Goal: Find contact information: Find contact information

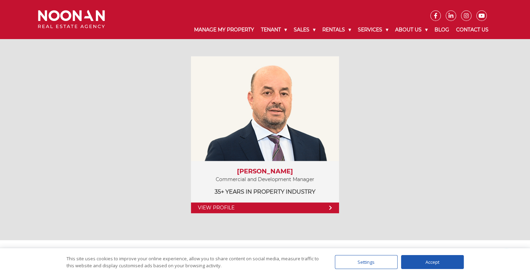
scroll to position [1010, 0]
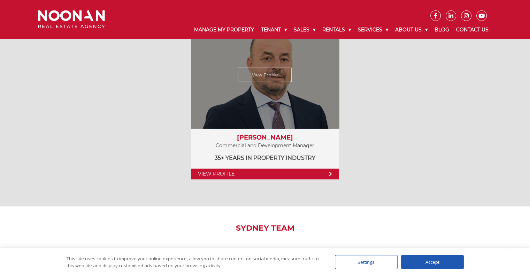
click at [230, 173] on link "View Profile" at bounding box center [265, 173] width 148 height 11
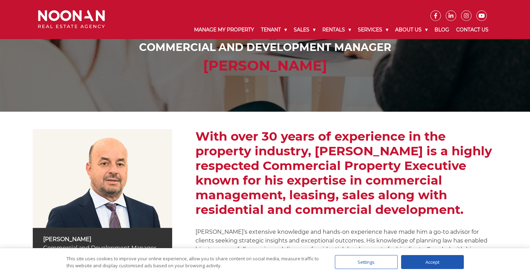
scroll to position [105, 0]
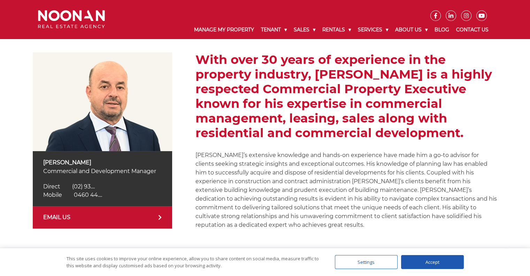
click at [87, 194] on span "0460 44...." at bounding box center [88, 194] width 28 height 7
